Goal: Find specific page/section: Find specific page/section

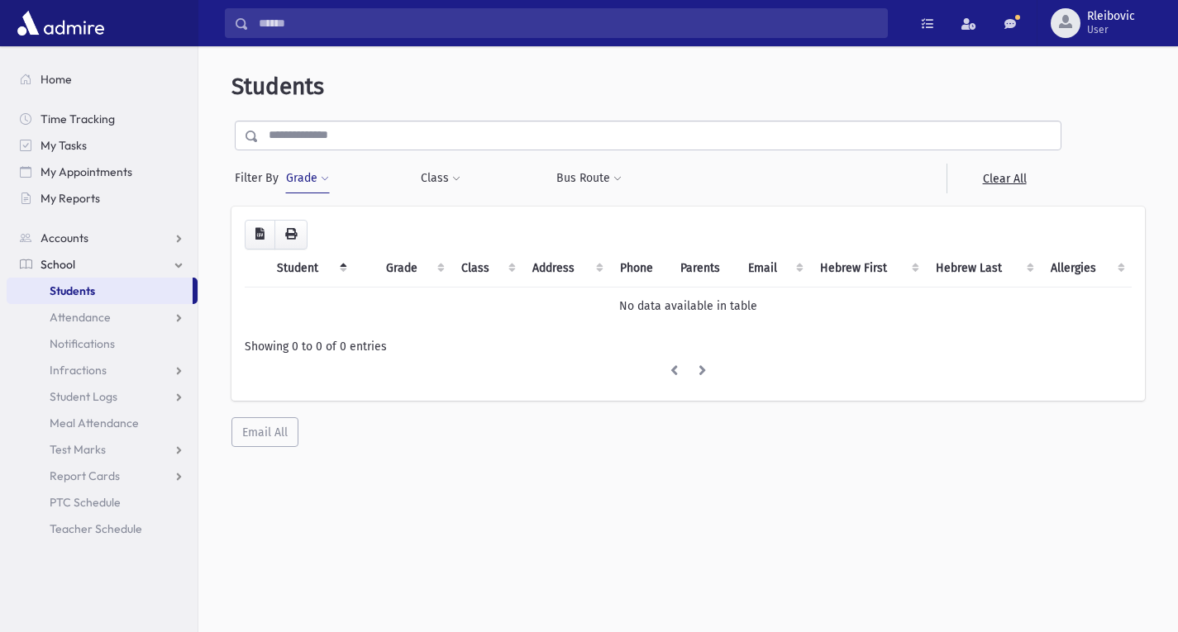
click at [308, 179] on button "Grade" at bounding box center [307, 179] width 45 height 30
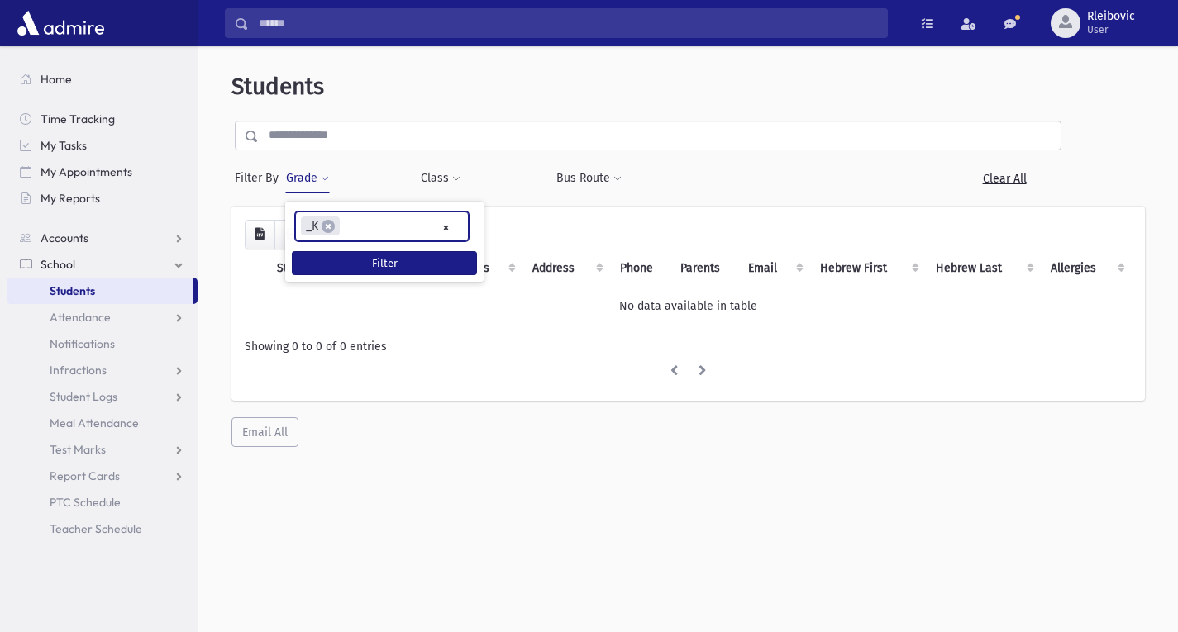
click at [360, 229] on ul "× × _K" at bounding box center [382, 225] width 172 height 27
click at [326, 228] on span "×" at bounding box center [327, 226] width 13 height 13
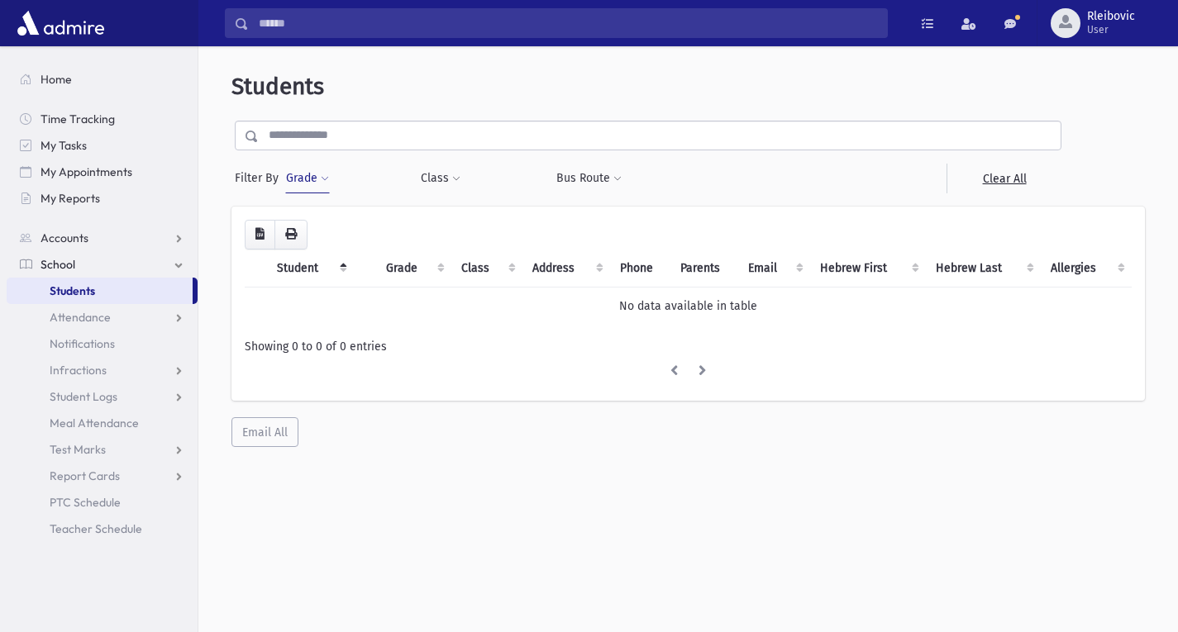
click at [302, 178] on button "Grade" at bounding box center [307, 179] width 45 height 30
click at [321, 228] on ul at bounding box center [382, 224] width 172 height 25
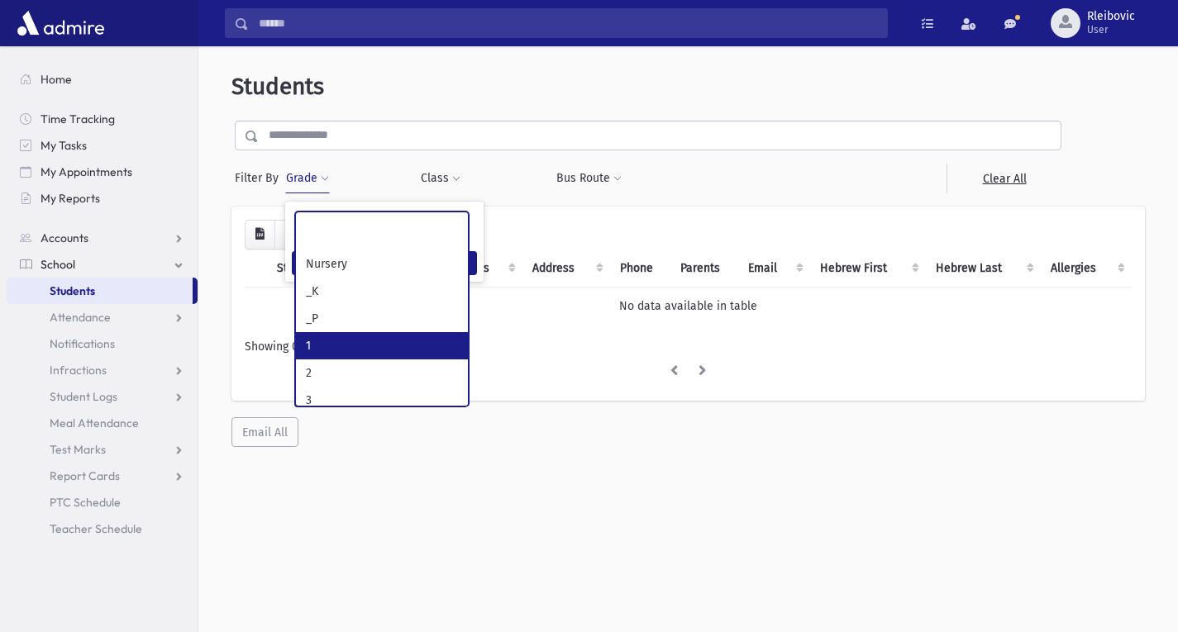
select select "*"
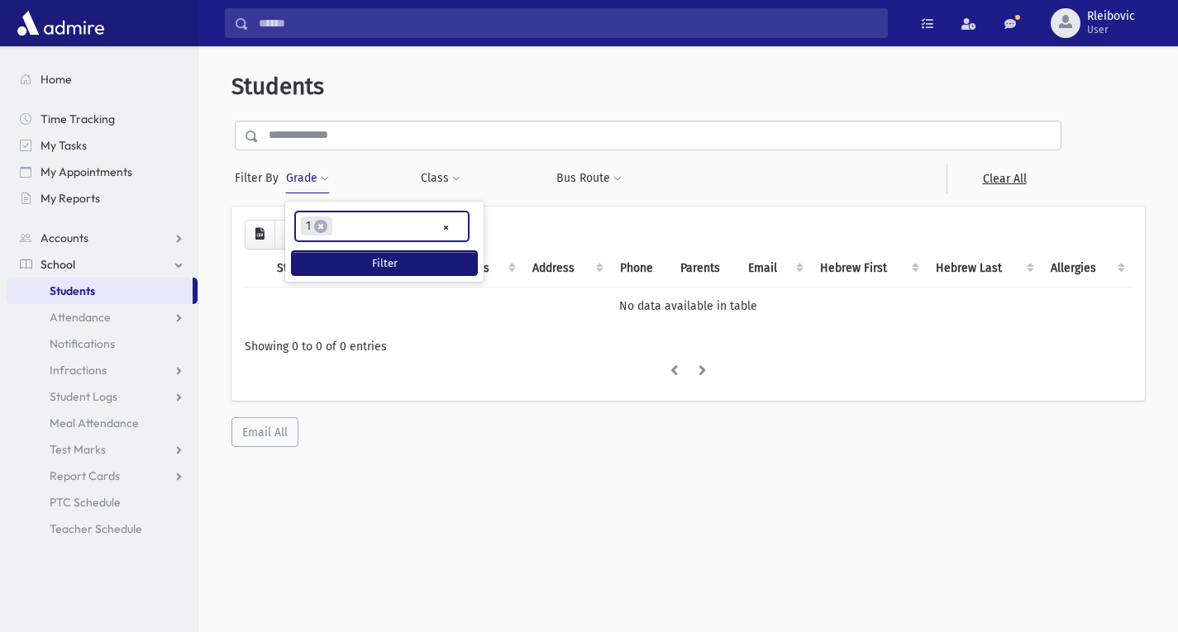
click at [332, 259] on button "Filter" at bounding box center [384, 263] width 185 height 24
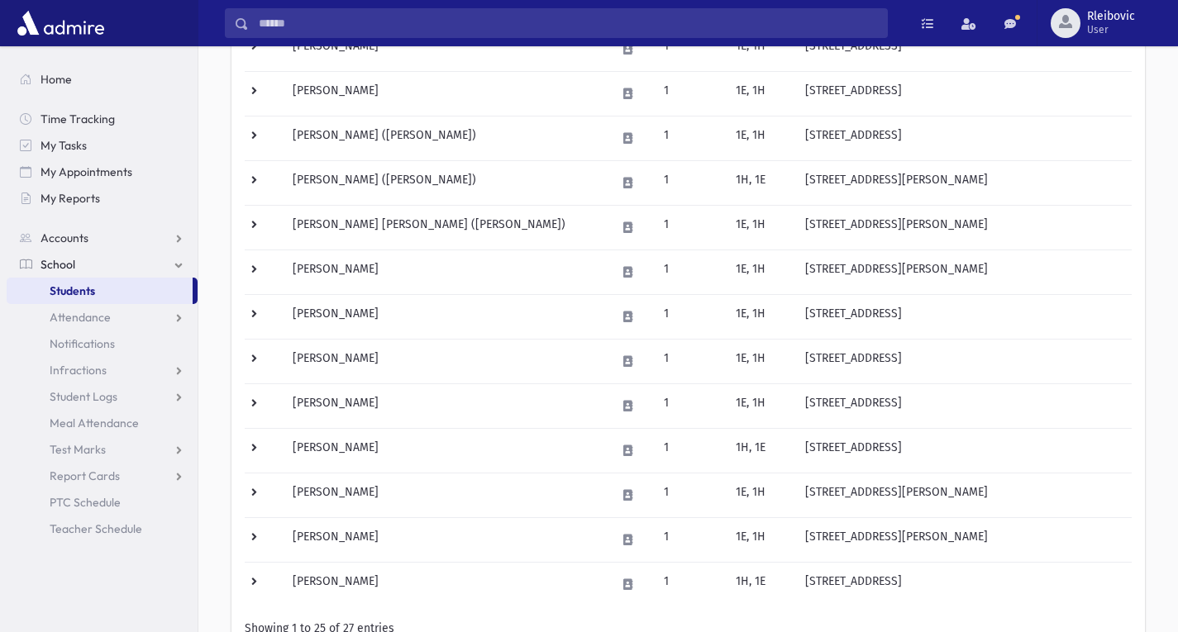
scroll to position [798, 0]
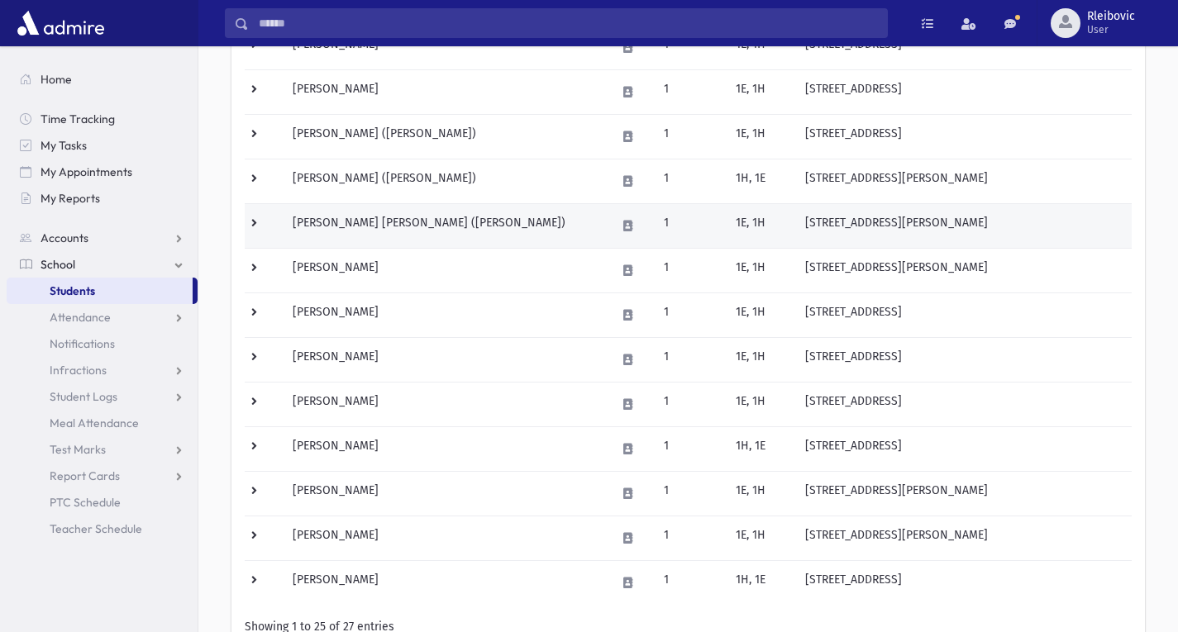
click at [370, 212] on td "Salamon, Eliyahu Yitzchak (Eli)" at bounding box center [444, 225] width 323 height 45
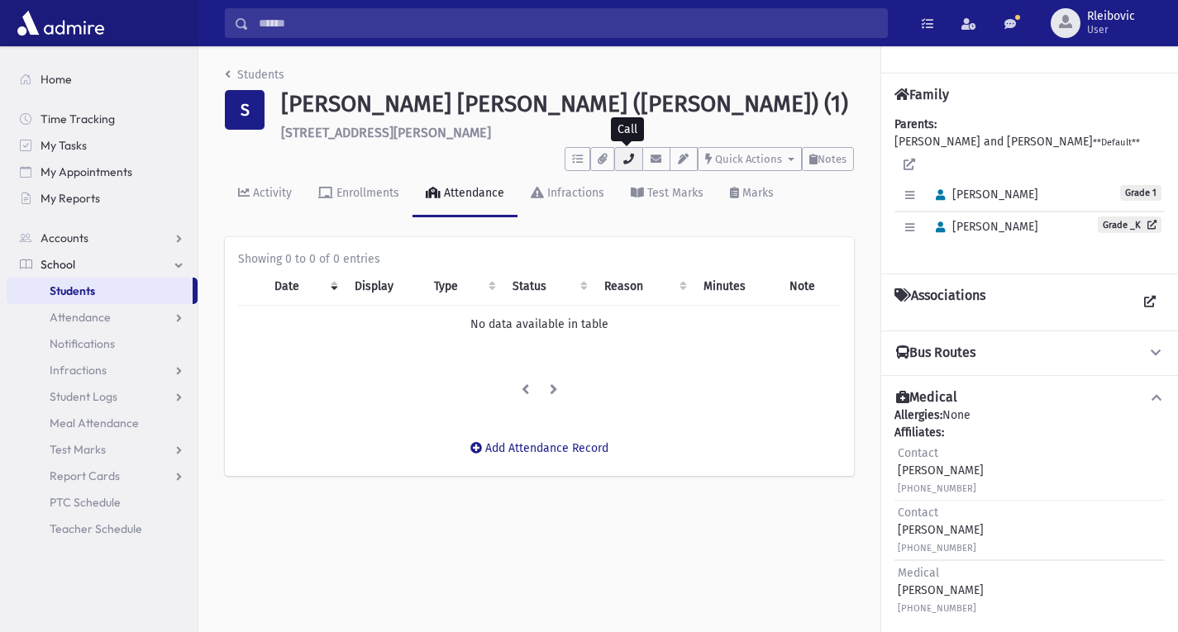
click at [632, 155] on icon "button" at bounding box center [627, 159] width 13 height 11
click at [733, 73] on div "Students" at bounding box center [539, 78] width 629 height 24
